Goal: Information Seeking & Learning: Compare options

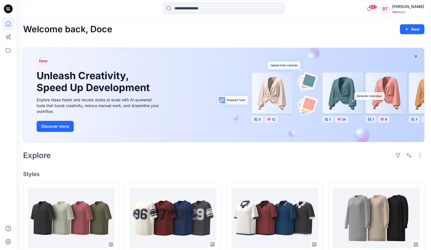
click at [231, 7] on input at bounding box center [223, 8] width 121 height 11
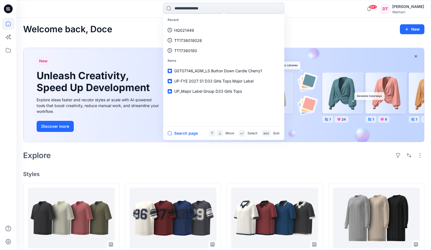
paste input "**********"
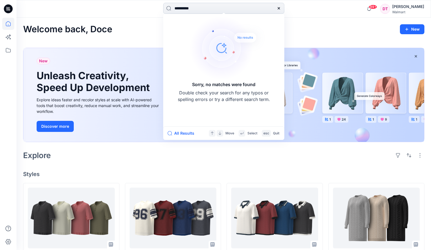
drag, startPoint x: 184, startPoint y: 10, endPoint x: 169, endPoint y: 9, distance: 15.7
click at [169, 9] on input "**********" at bounding box center [223, 8] width 121 height 11
type input "******"
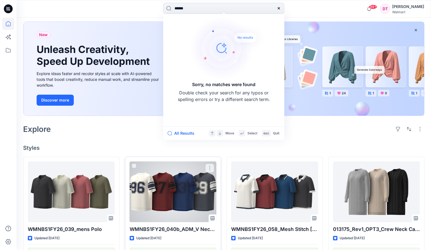
scroll to position [83, 0]
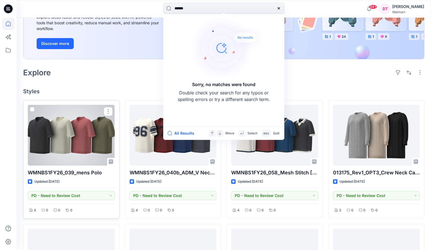
click at [46, 127] on div at bounding box center [71, 135] width 87 height 61
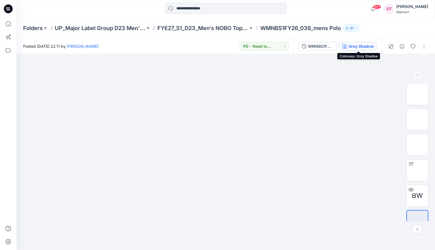
click at [372, 47] on div "Grey Shadow" at bounding box center [361, 46] width 25 height 6
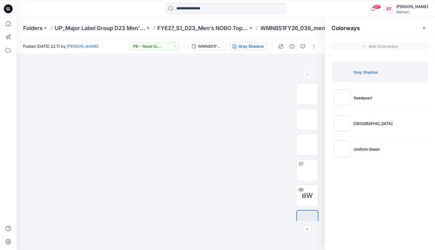
click at [370, 74] on p "Grey Shadow" at bounding box center [366, 72] width 25 height 6
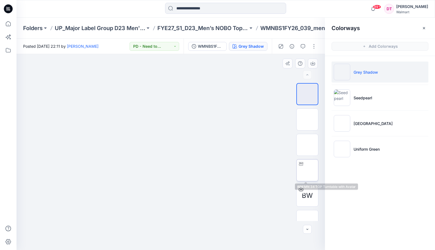
click at [308, 170] on img at bounding box center [308, 170] width 0 height 0
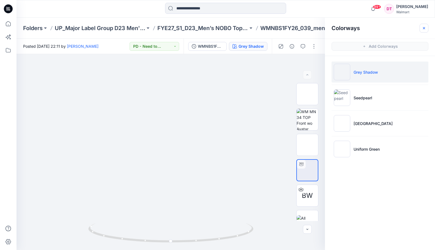
click at [382, 26] on icon "button" at bounding box center [424, 28] width 4 height 4
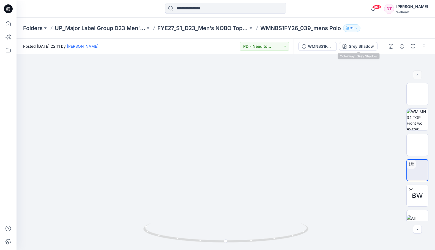
click at [365, 52] on div "WMNBS1FY26_039_mens(TM) Grey Shadow" at bounding box center [338, 46] width 88 height 15
click at [365, 46] on div "Grey Shadow" at bounding box center [361, 46] width 25 height 6
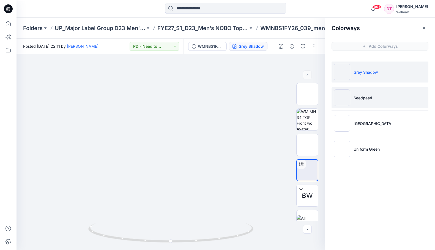
click at [365, 107] on li "Seedpearl" at bounding box center [380, 97] width 97 height 21
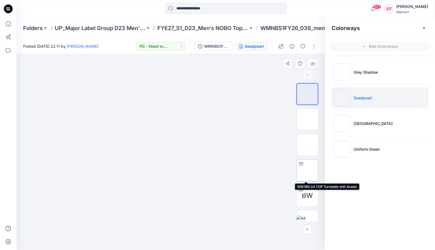
click at [308, 170] on img at bounding box center [308, 170] width 0 height 0
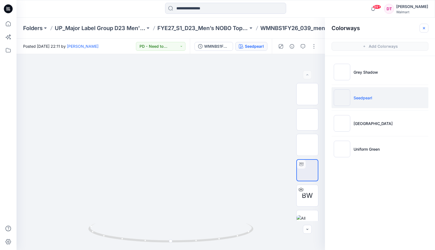
click at [382, 28] on button "button" at bounding box center [424, 28] width 9 height 9
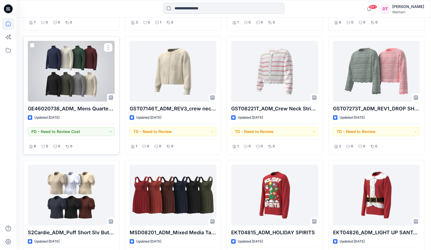
scroll to position [518, 0]
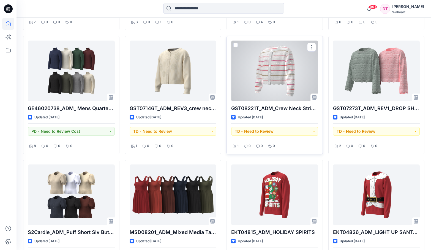
click at [258, 66] on div at bounding box center [274, 70] width 87 height 61
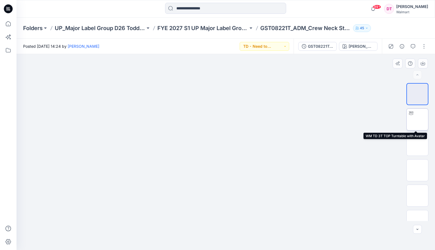
click at [382, 119] on img at bounding box center [418, 119] width 0 height 0
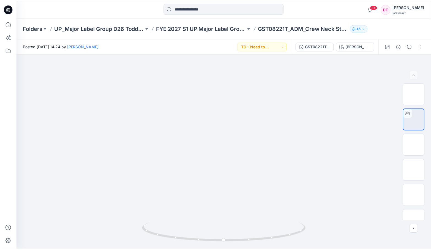
scroll to position [518, 0]
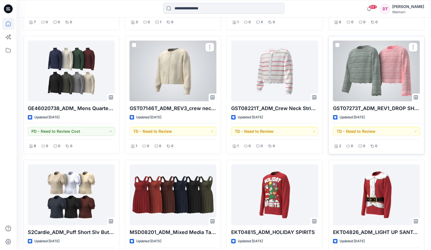
click at [382, 78] on div at bounding box center [376, 70] width 87 height 61
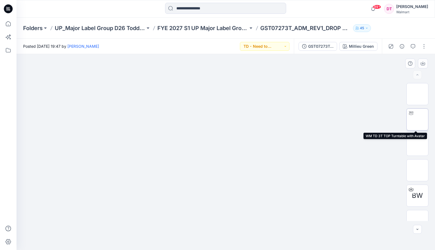
click at [382, 119] on img at bounding box center [418, 119] width 0 height 0
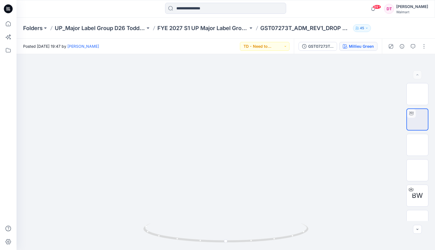
click at [367, 48] on div "Millieu Green" at bounding box center [361, 46] width 25 height 6
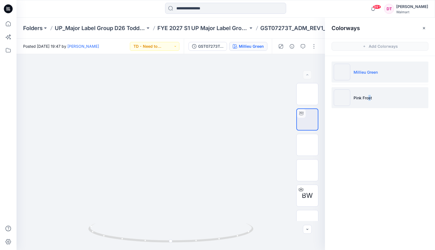
click at [370, 99] on p "Pink Frost" at bounding box center [363, 98] width 18 height 6
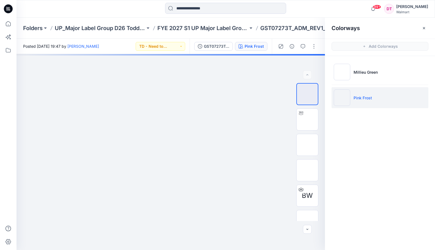
drag, startPoint x: 370, startPoint y: 99, endPoint x: 362, endPoint y: 102, distance: 8.4
click at [362, 102] on li "Pink Frost" at bounding box center [380, 97] width 97 height 21
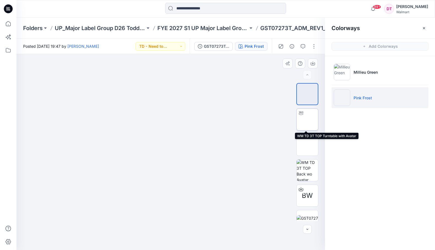
click at [308, 119] on img at bounding box center [308, 119] width 0 height 0
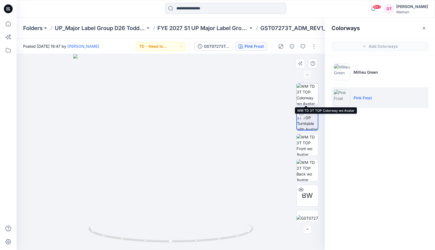
click at [313, 96] on img at bounding box center [307, 93] width 21 height 21
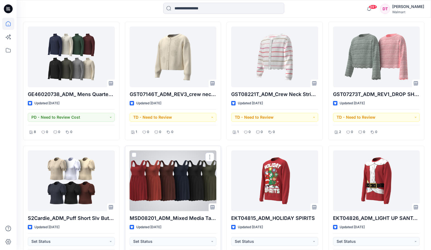
scroll to position [518, 0]
